Goal: Task Accomplishment & Management: Manage account settings

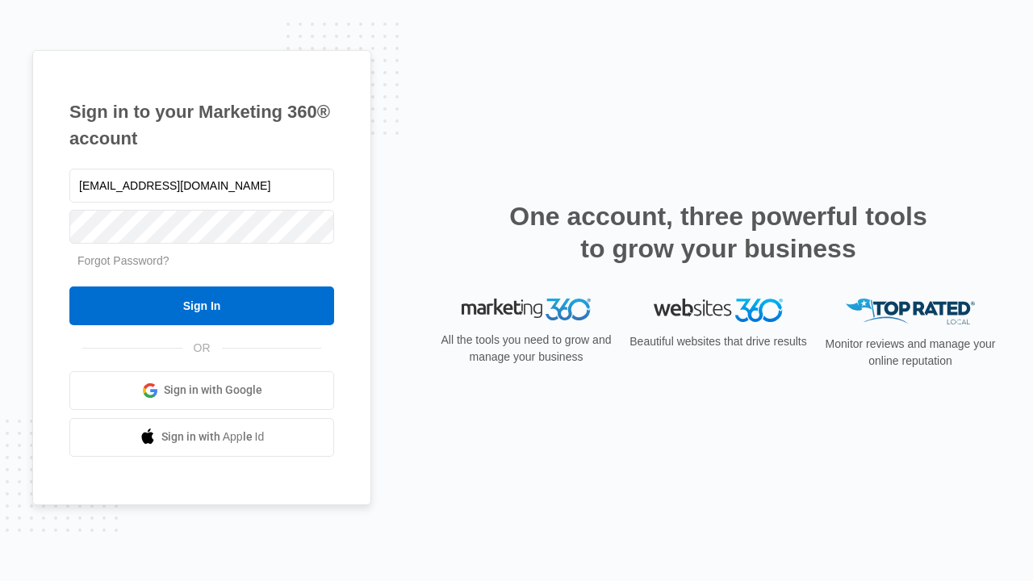
type input "[EMAIL_ADDRESS][DOMAIN_NAME]"
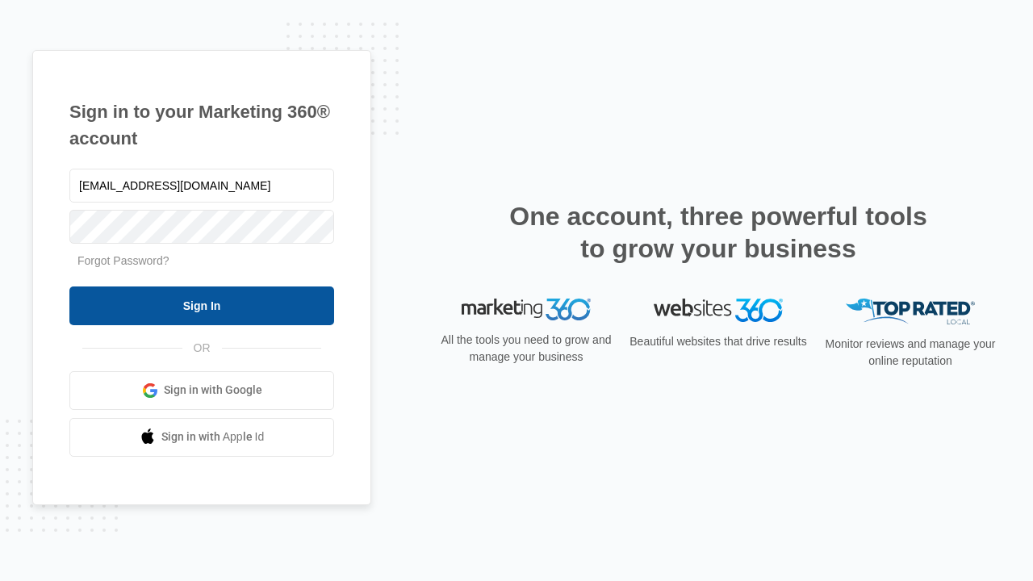
click at [202, 305] on input "Sign In" at bounding box center [201, 306] width 265 height 39
